Goal: Check status: Check status

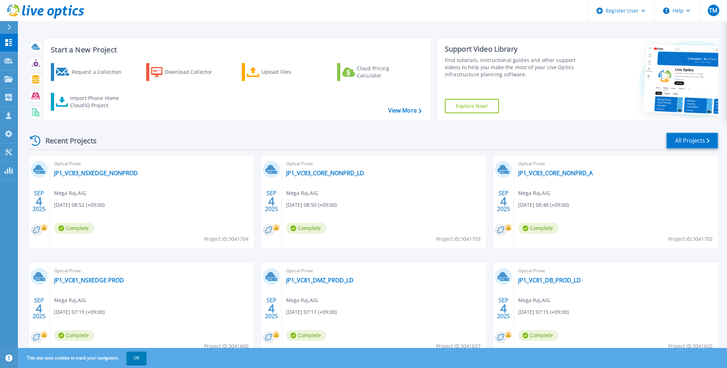
click at [699, 139] on link "All Projects" at bounding box center [692, 140] width 52 height 16
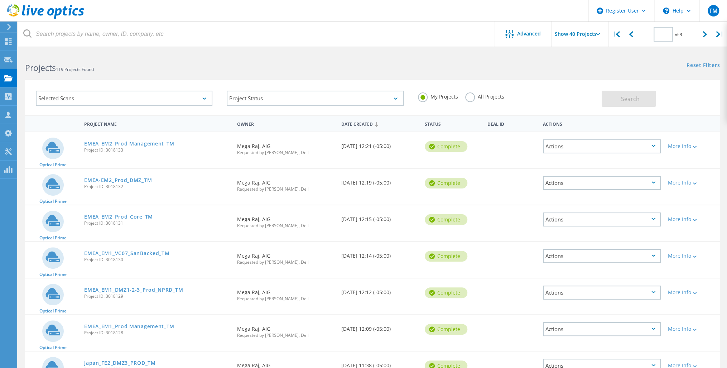
type input "2"
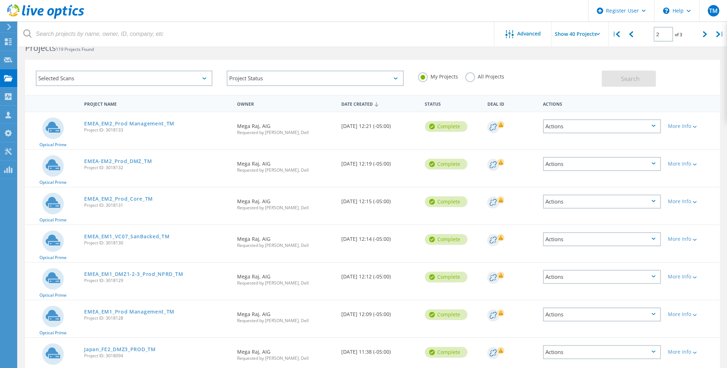
scroll to position [57, 0]
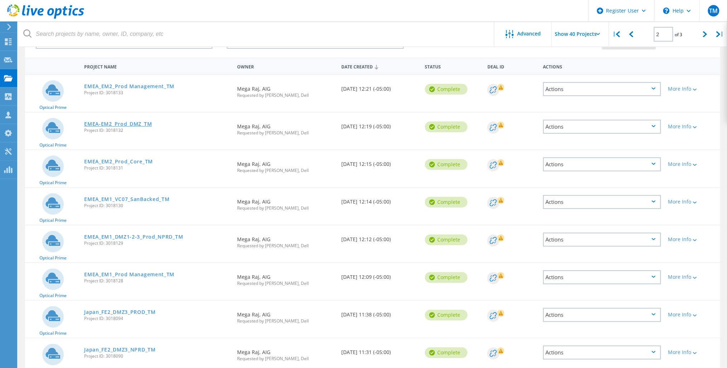
click at [126, 122] on link "EMEA-EM2_Prod_DMZ_TM" at bounding box center [118, 123] width 68 height 5
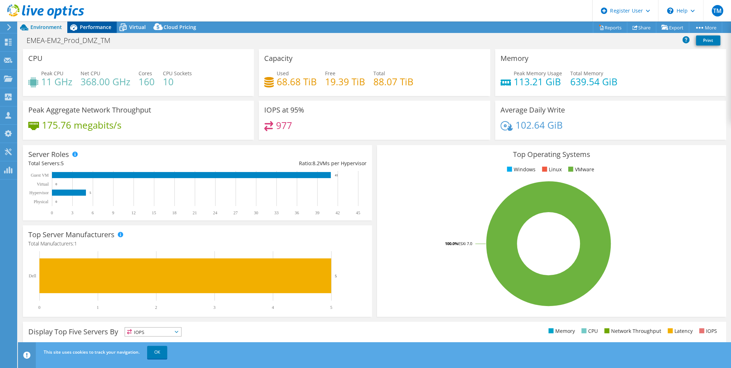
click at [93, 27] on span "Performance" at bounding box center [96, 27] width 32 height 7
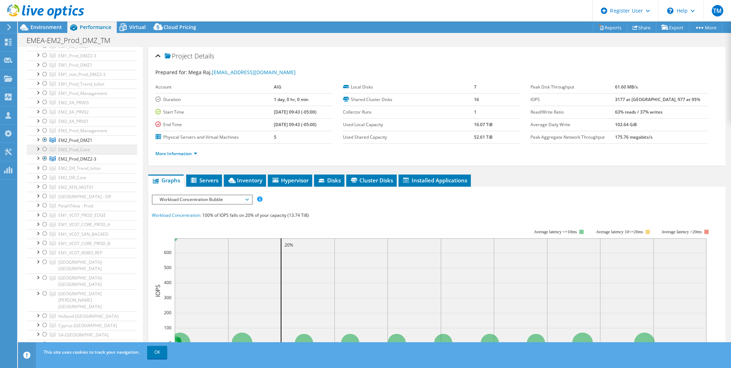
scroll to position [115, 0]
click at [288, 179] on span "Hypervisor" at bounding box center [289, 180] width 37 height 7
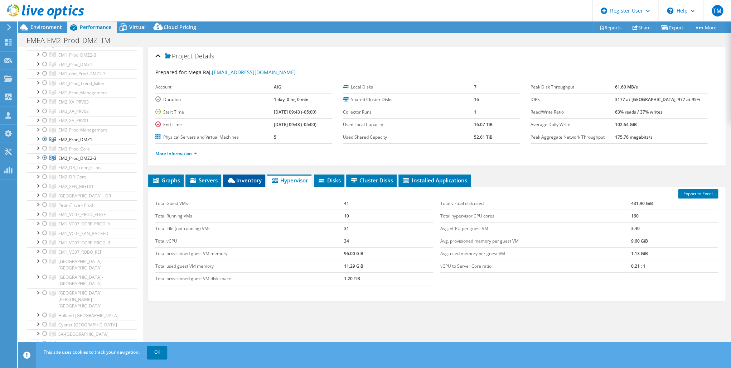
click at [240, 177] on span "Inventory" at bounding box center [244, 180] width 35 height 7
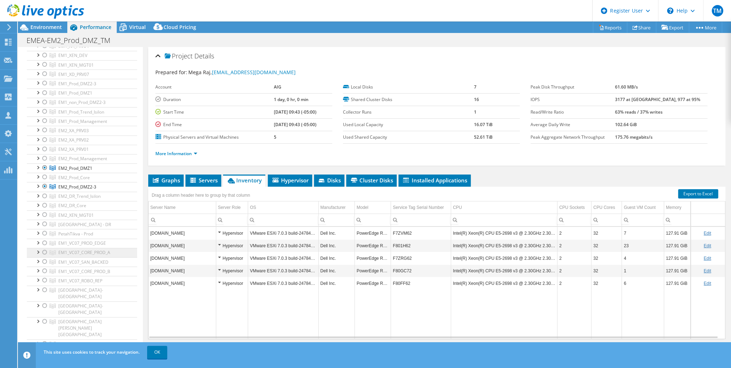
scroll to position [0, 0]
